Goal: Go to known website: Go to known website

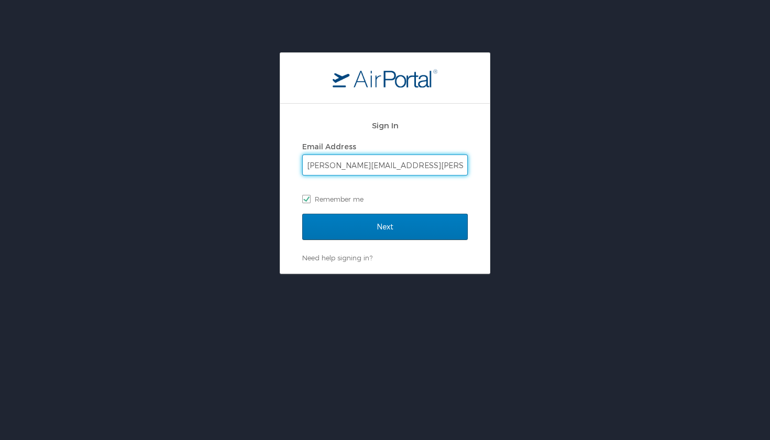
click at [385, 226] on input "Next" at bounding box center [384, 227] width 165 height 26
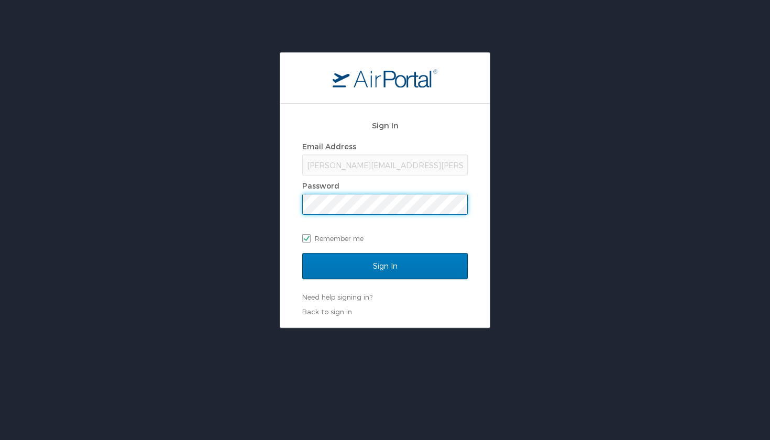
click at [385, 265] on input "Sign In" at bounding box center [384, 266] width 165 height 26
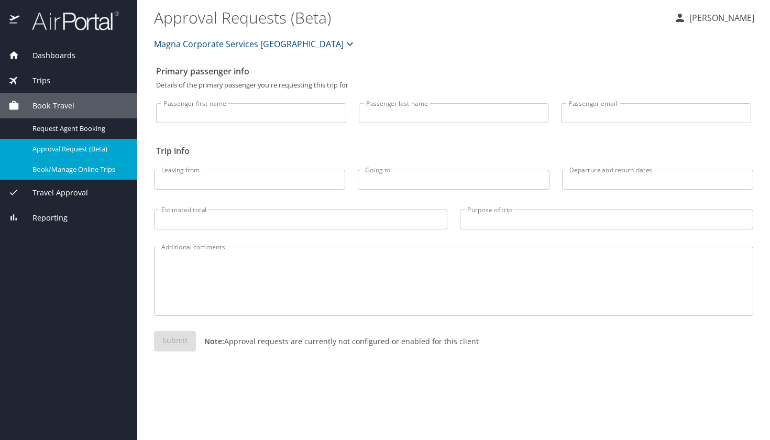
click at [77, 171] on span "Book/Manage Online Trips" at bounding box center [78, 169] width 92 height 10
